Goal: Check status

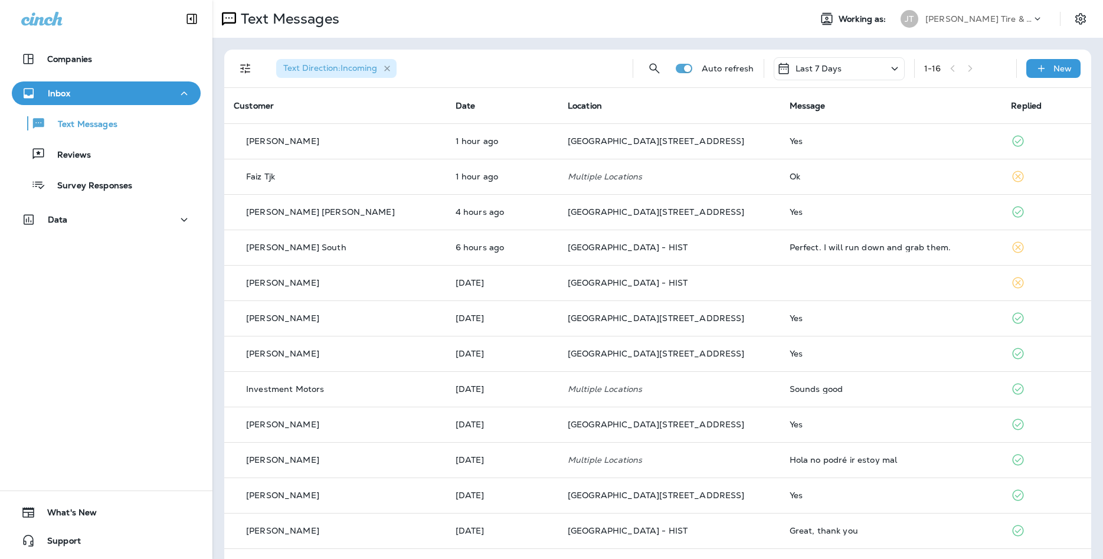
click at [390, 70] on icon "button" at bounding box center [387, 69] width 6 height 6
click at [247, 73] on icon "Filters" at bounding box center [245, 68] width 14 height 14
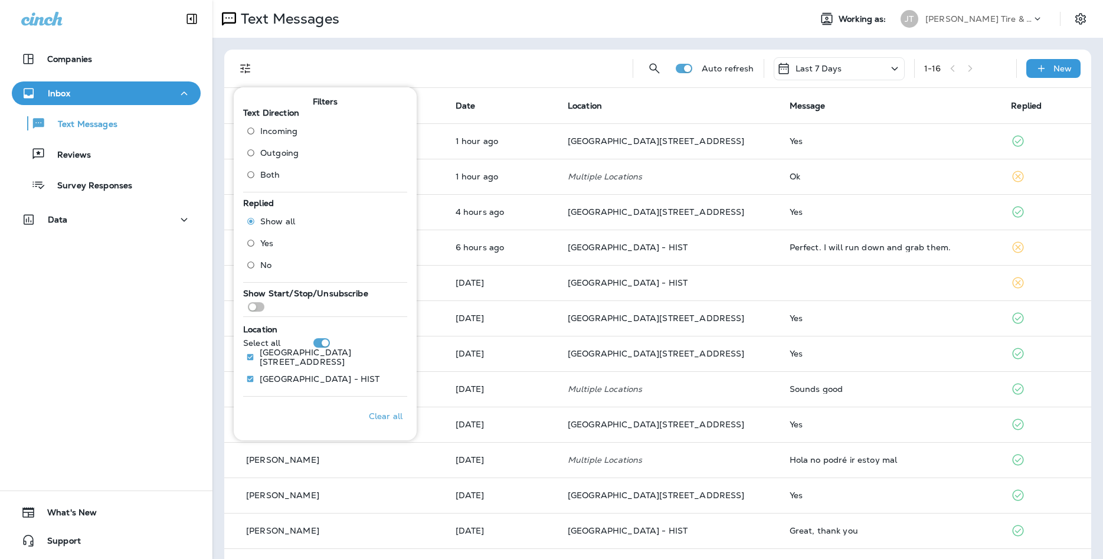
click at [268, 174] on span "Both" at bounding box center [270, 174] width 20 height 9
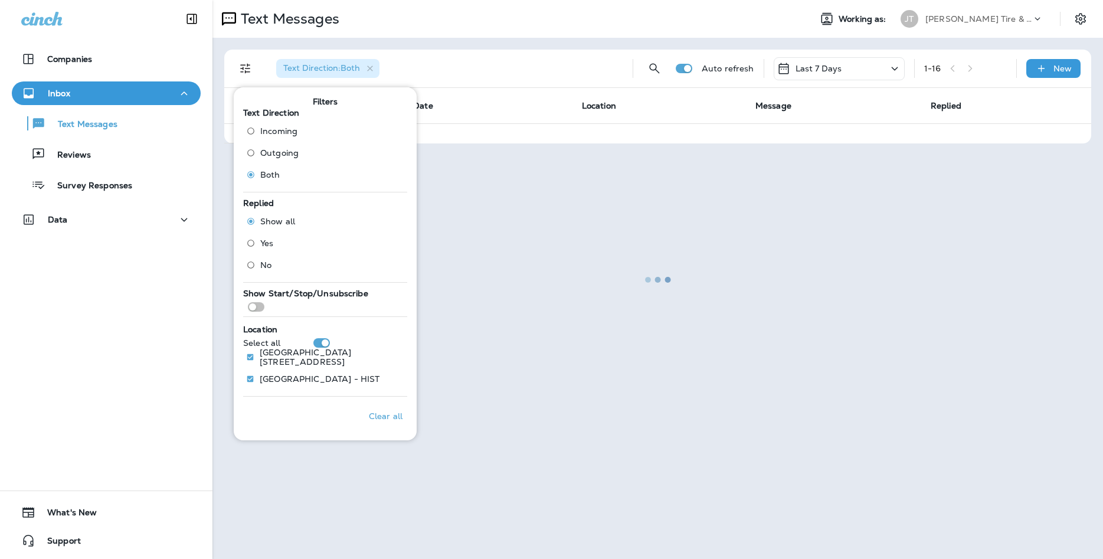
click at [613, 76] on div at bounding box center [658, 279] width 888 height 557
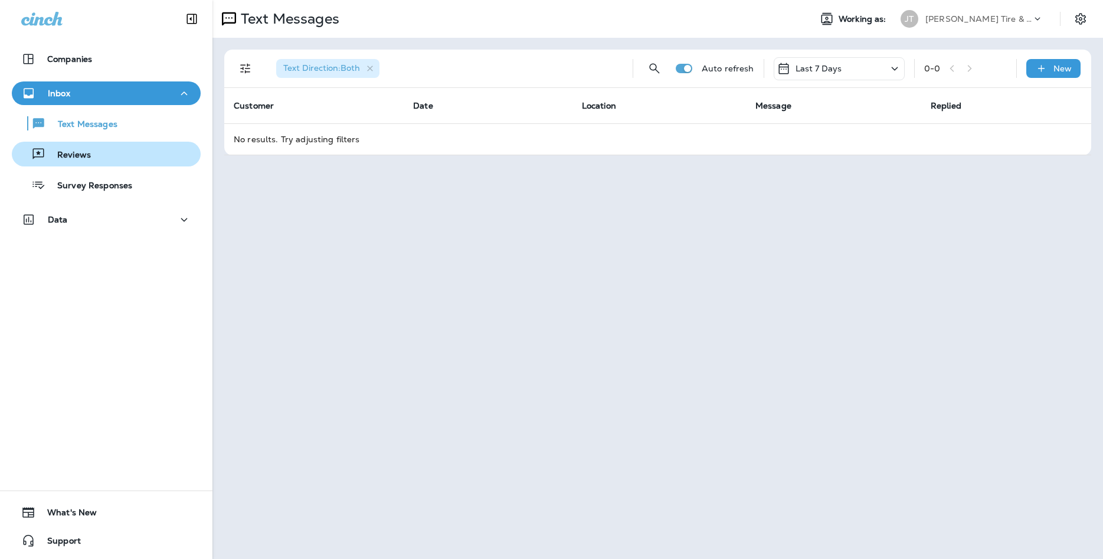
click at [139, 149] on div "Reviews" at bounding box center [106, 154] width 179 height 18
